Goal: Task Accomplishment & Management: Use online tool/utility

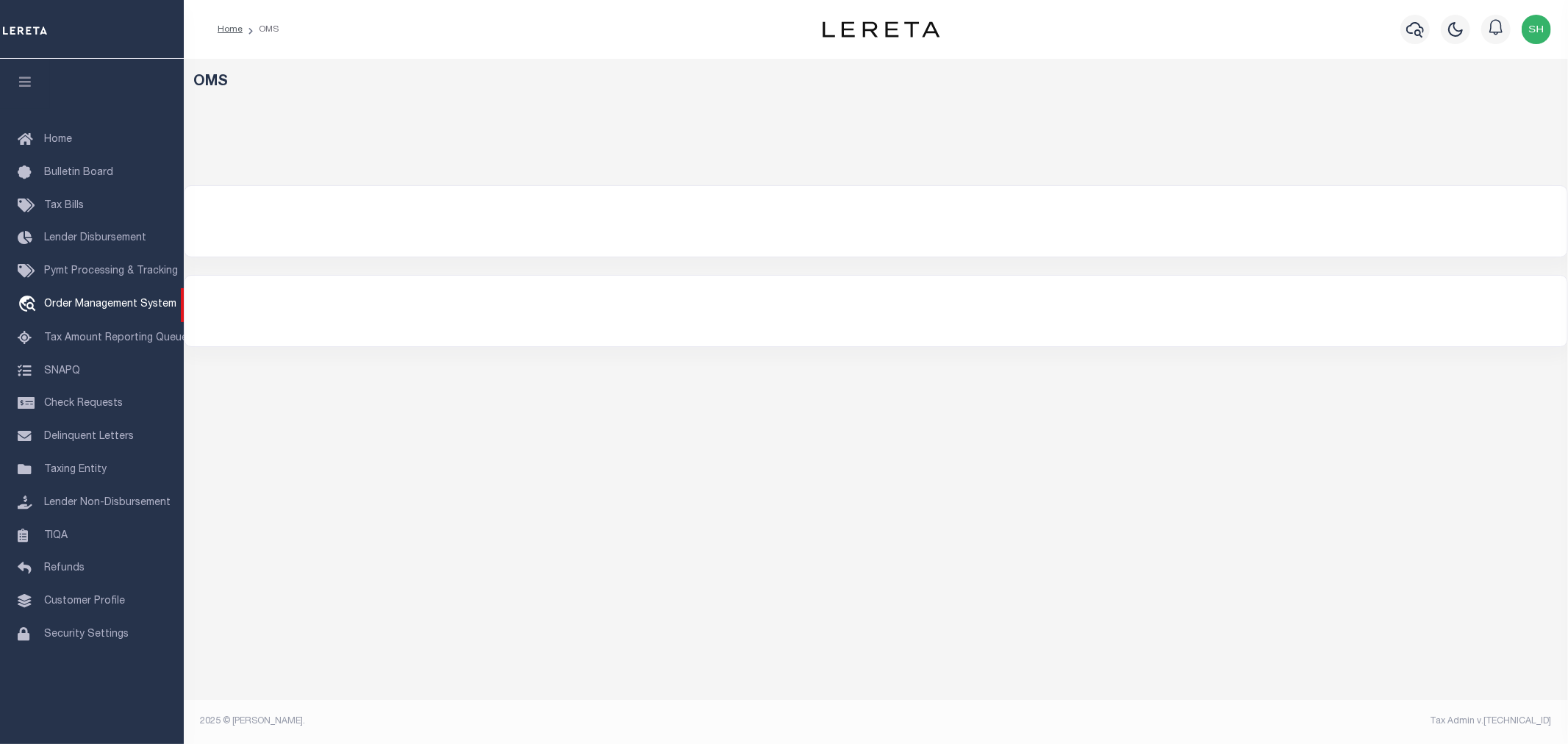
select select "200"
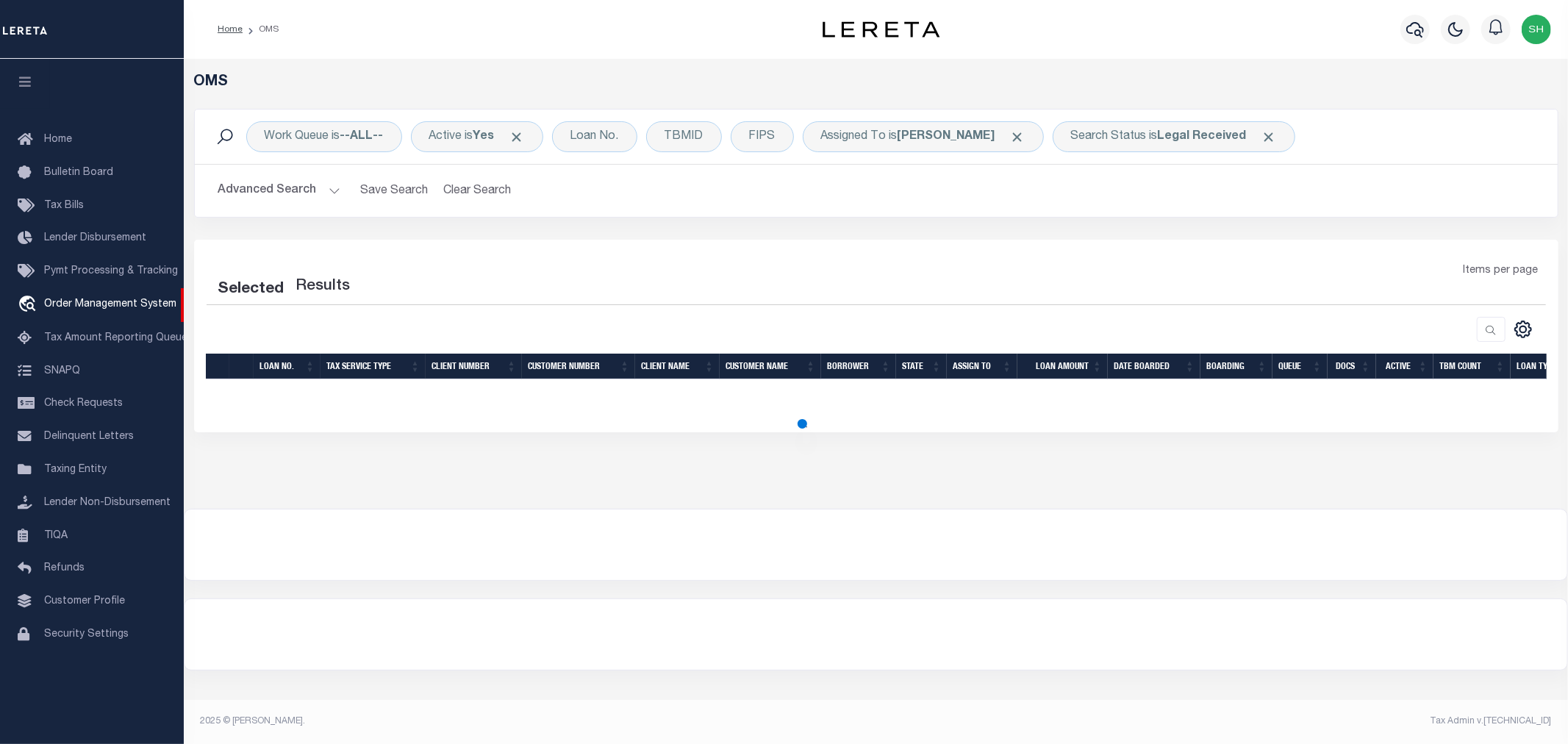
select select "200"
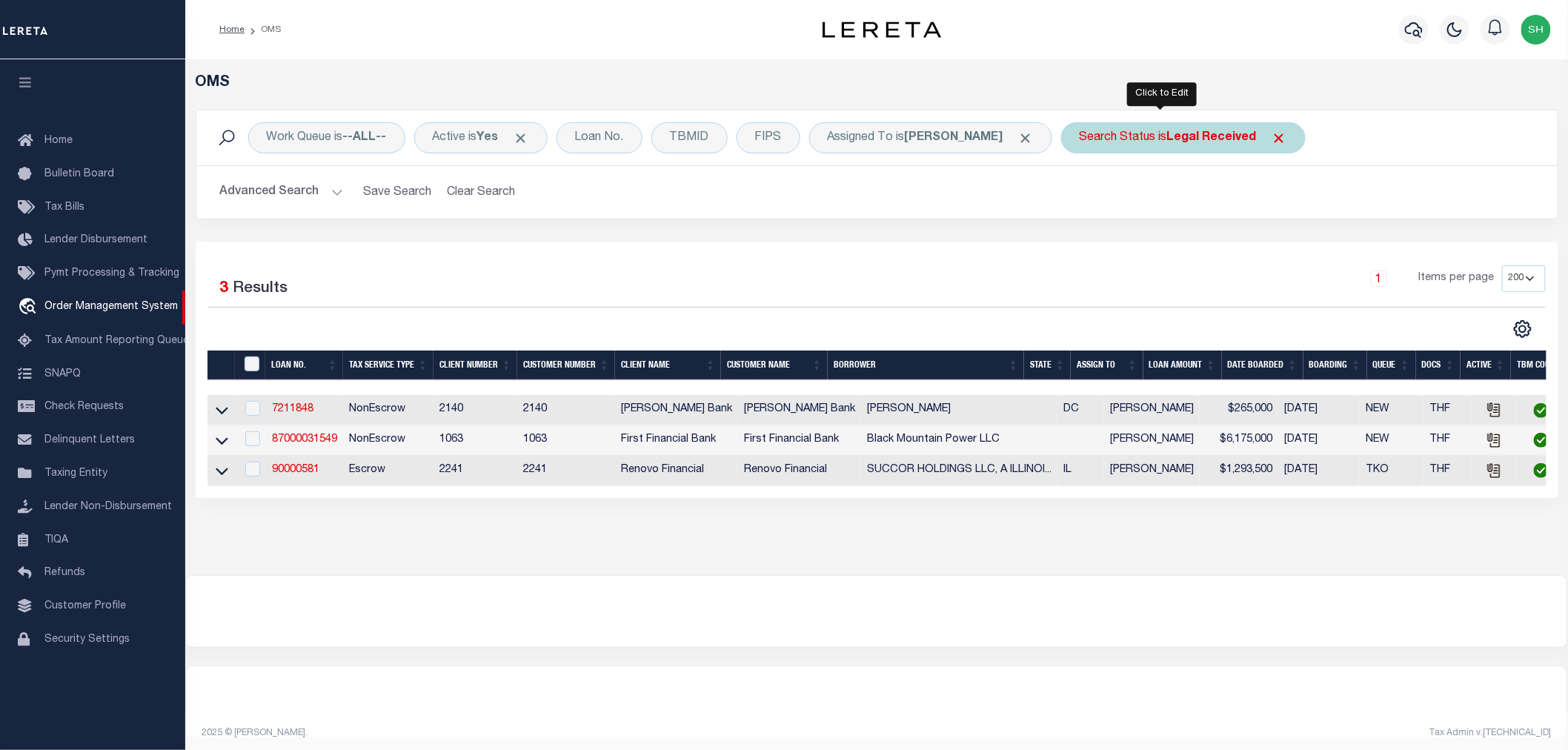
click at [1168, 142] on b "Legal Received" at bounding box center [1213, 138] width 90 height 12
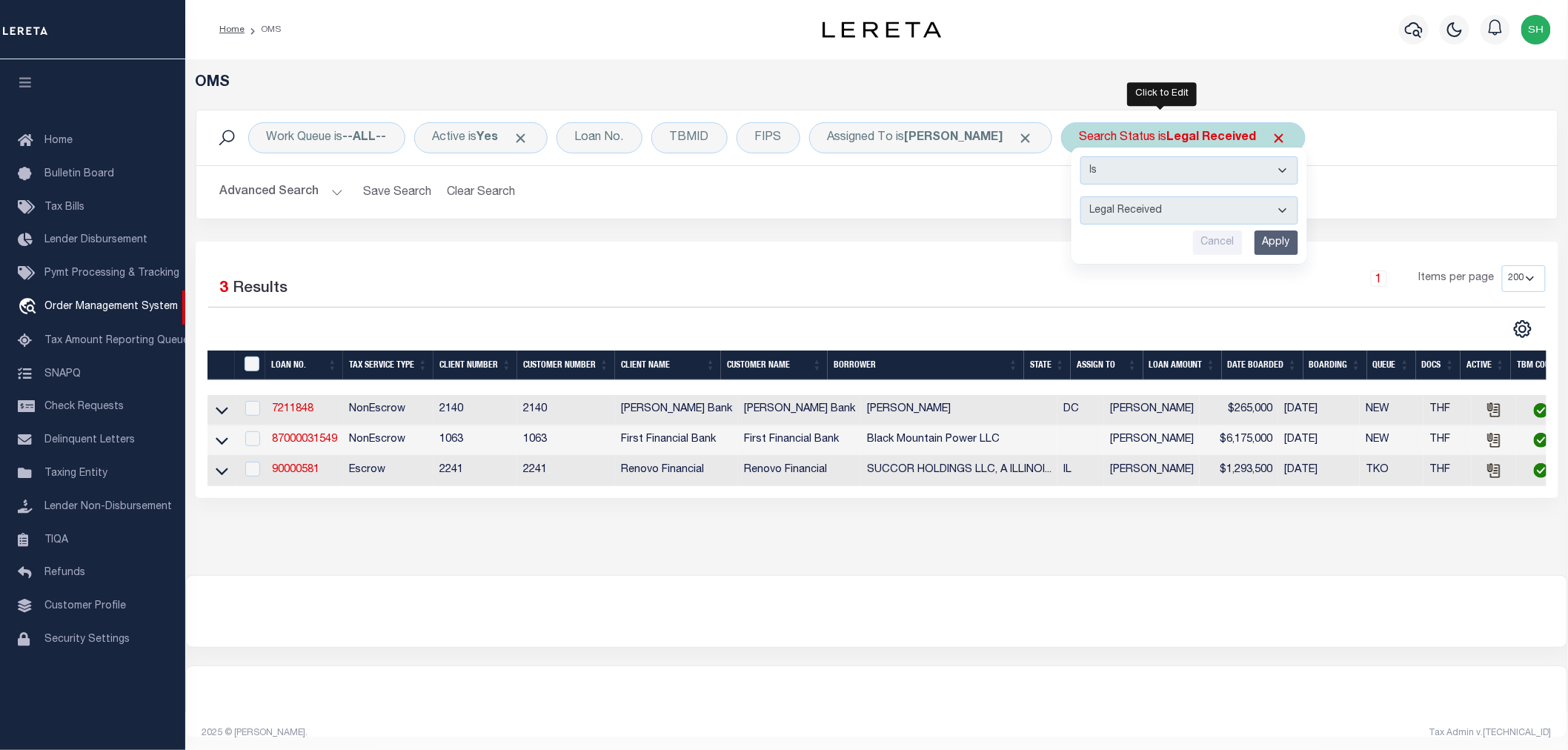
click at [1147, 204] on select "Automated Search Bad Parcel Complete Duplicate Parcel High Dollar Reporting In …" at bounding box center [1189, 210] width 218 height 28
select select "IP"
click at [1080, 196] on select "Automated Search Bad Parcel Complete Duplicate Parcel High Dollar Reporting In …" at bounding box center [1189, 210] width 218 height 28
click at [1257, 247] on input "Apply" at bounding box center [1277, 242] width 44 height 25
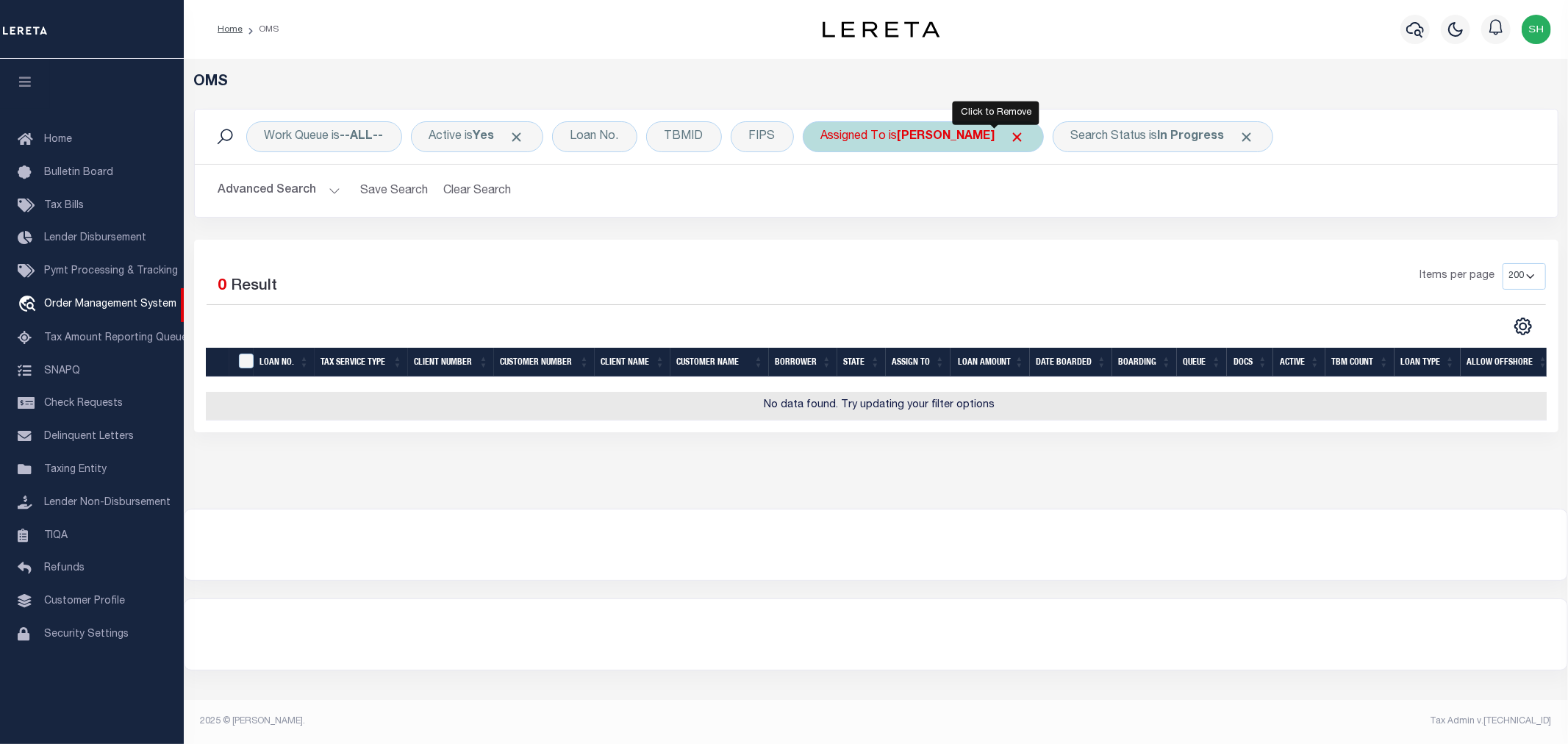
click at [1010, 129] on span "Click to Remove" at bounding box center [1018, 137] width 15 height 15
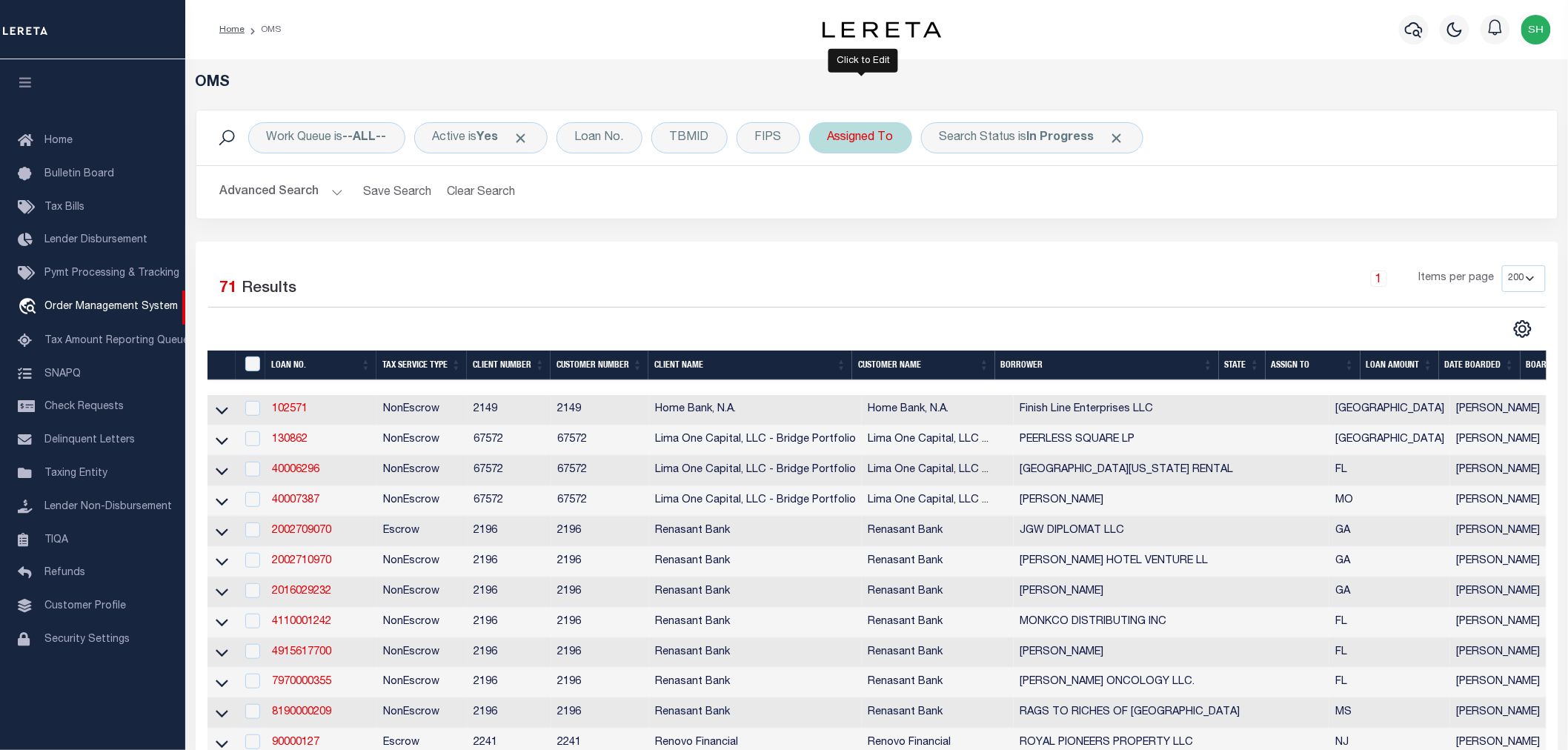
click at [847, 139] on div "Assigned To" at bounding box center [861, 138] width 103 height 31
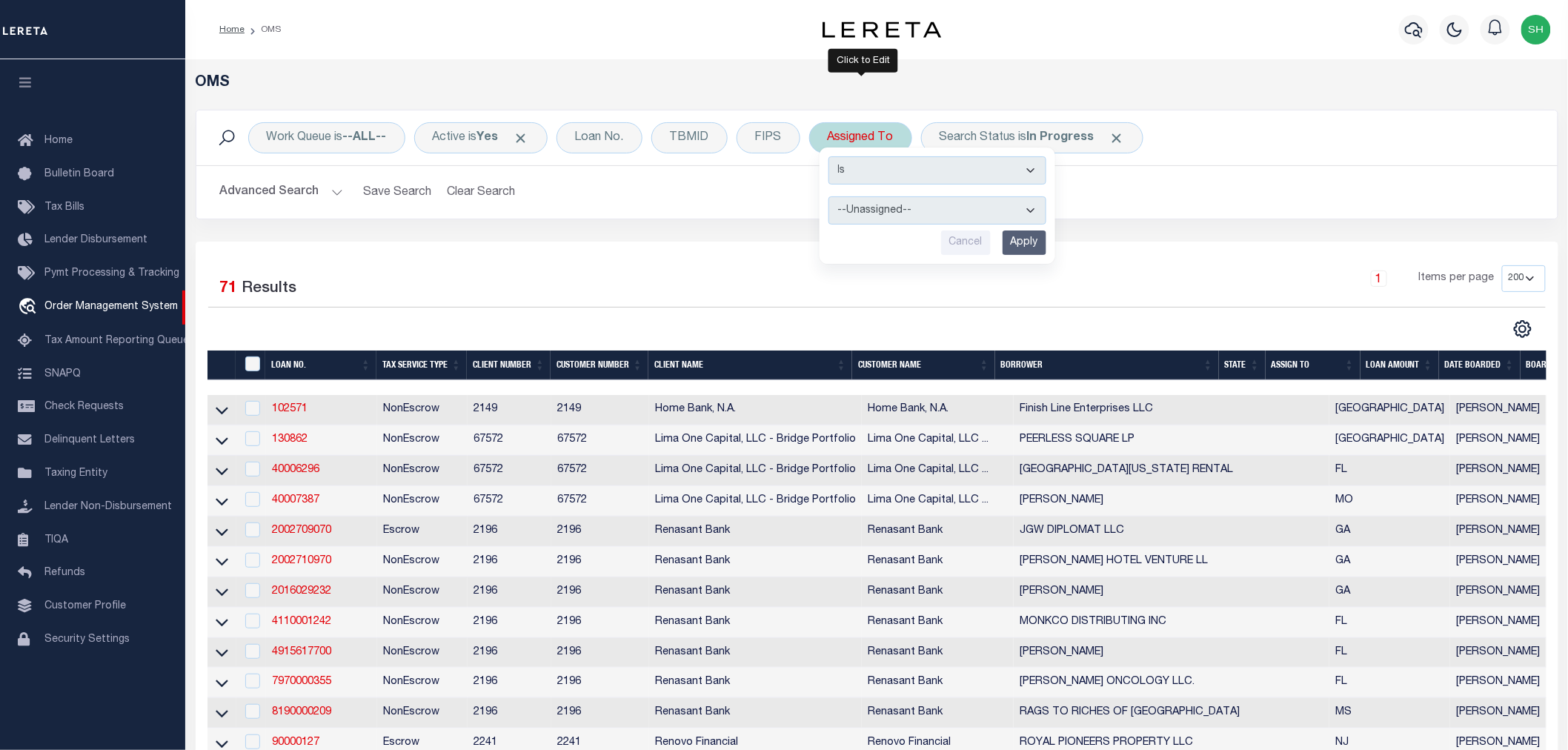
click at [873, 218] on select "--Unassigned-- [PERSON_NAME] [PERSON_NAME] [PERSON_NAME] [PERSON_NAME], [PERSON…" at bounding box center [937, 210] width 218 height 28
select select "[PERSON_NAME]"
click at [830, 196] on select "--Unassigned-- [PERSON_NAME] [PERSON_NAME] [PERSON_NAME] [PERSON_NAME], [PERSON…" at bounding box center [937, 210] width 218 height 28
click at [1024, 244] on input "Apply" at bounding box center [1025, 242] width 44 height 25
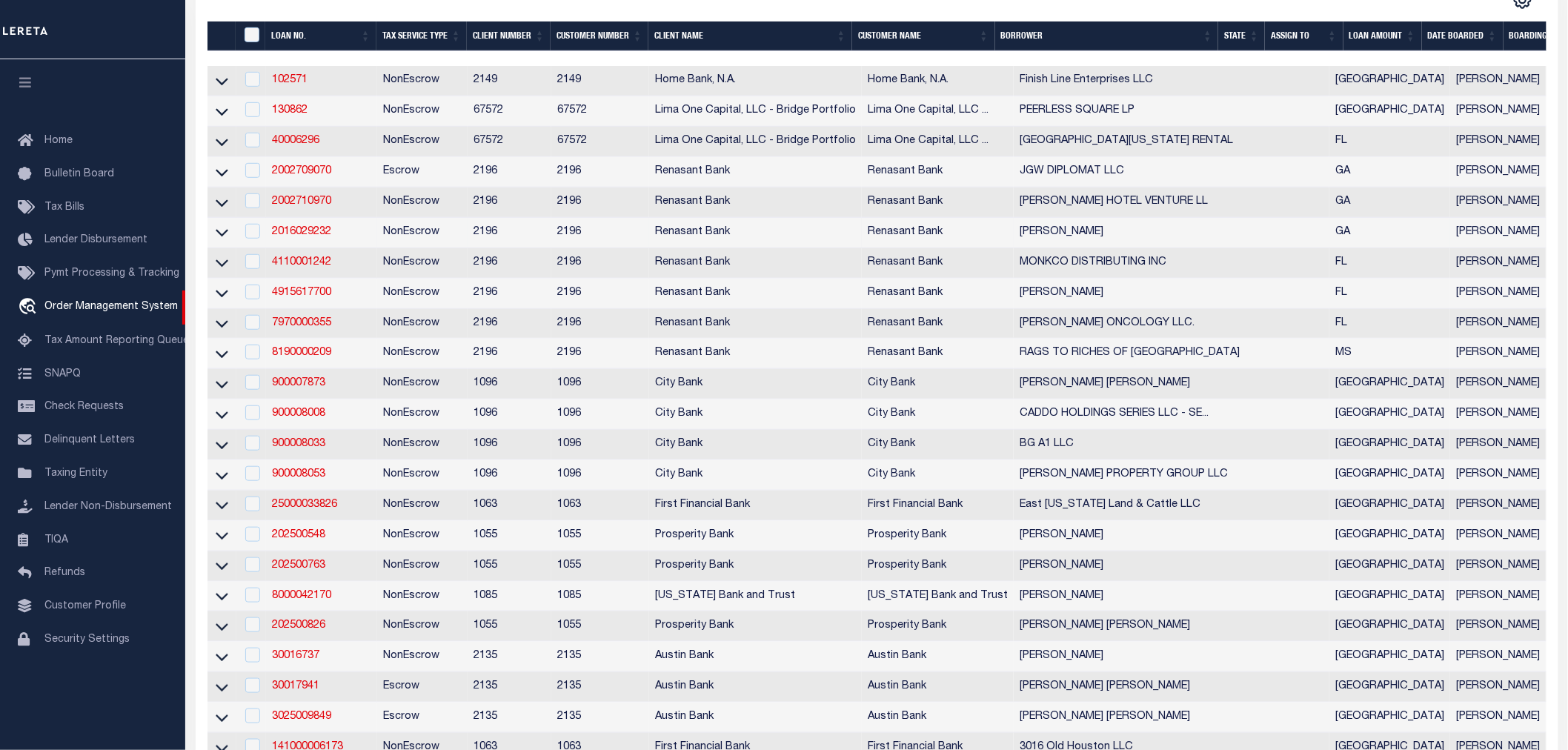
scroll to position [657, 0]
